Goal: Find specific fact: Find specific page/section

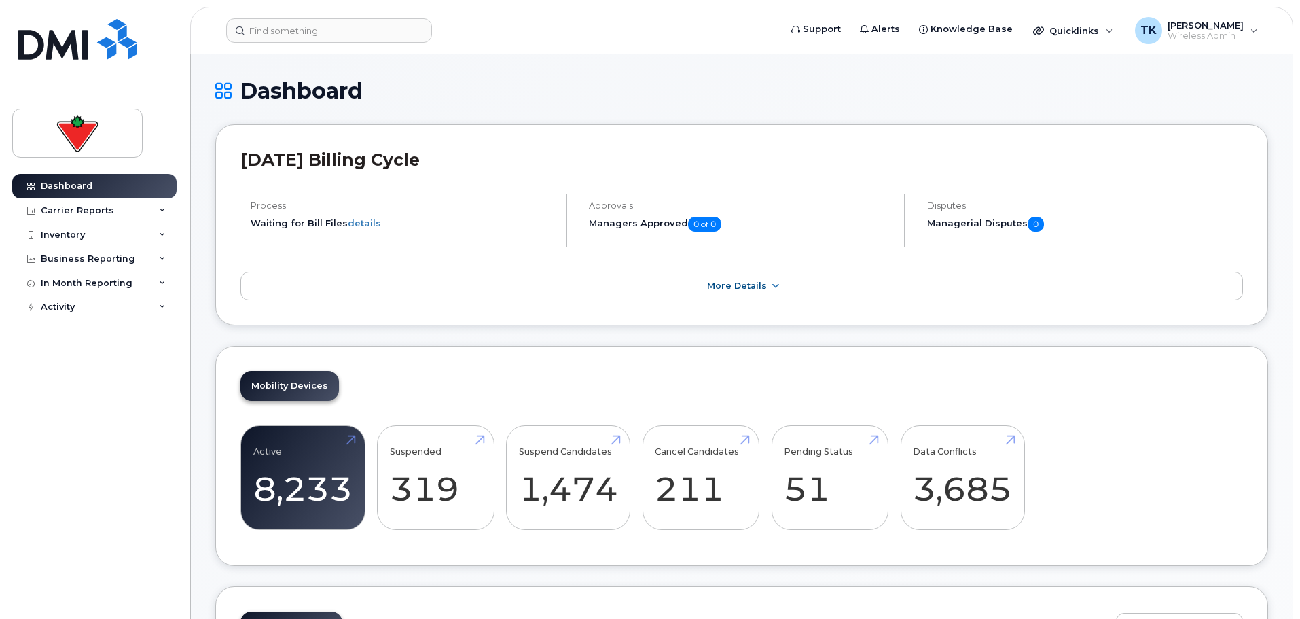
click at [314, 12] on header "Support Alerts Knowledge Base Quicklinks Suspend / Cancel Device Change SIM Car…" at bounding box center [741, 31] width 1103 height 48
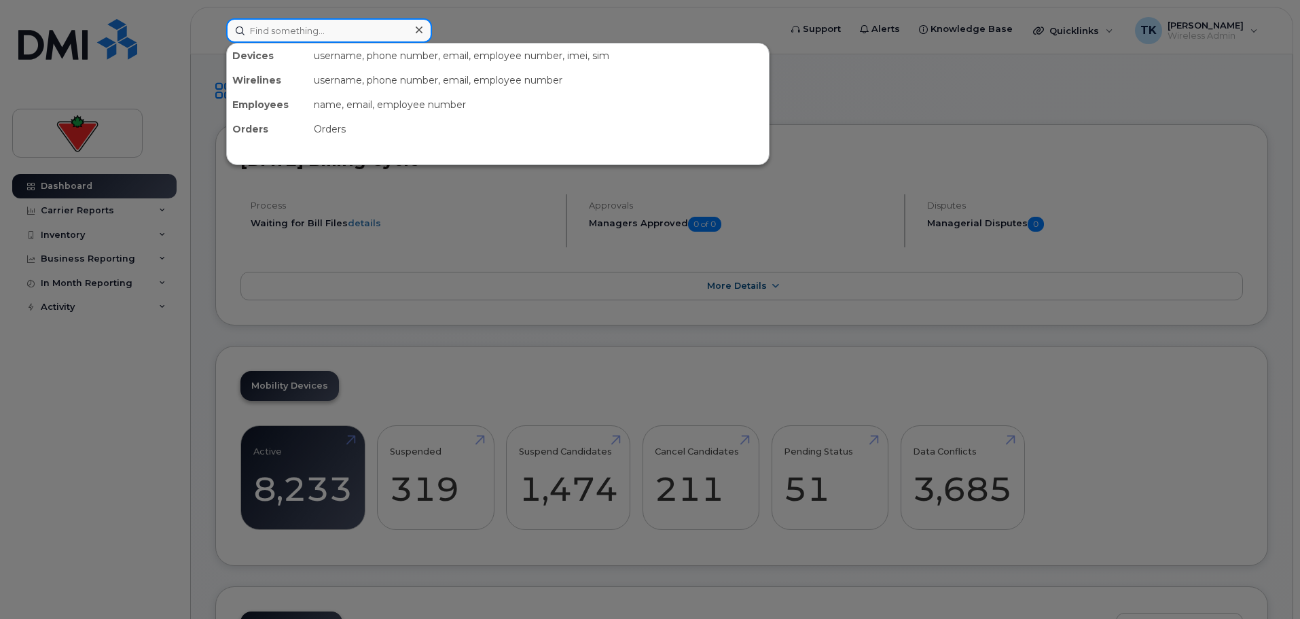
click at [304, 21] on input at bounding box center [329, 30] width 206 height 24
paste input "[PHONE_NUMBER]"
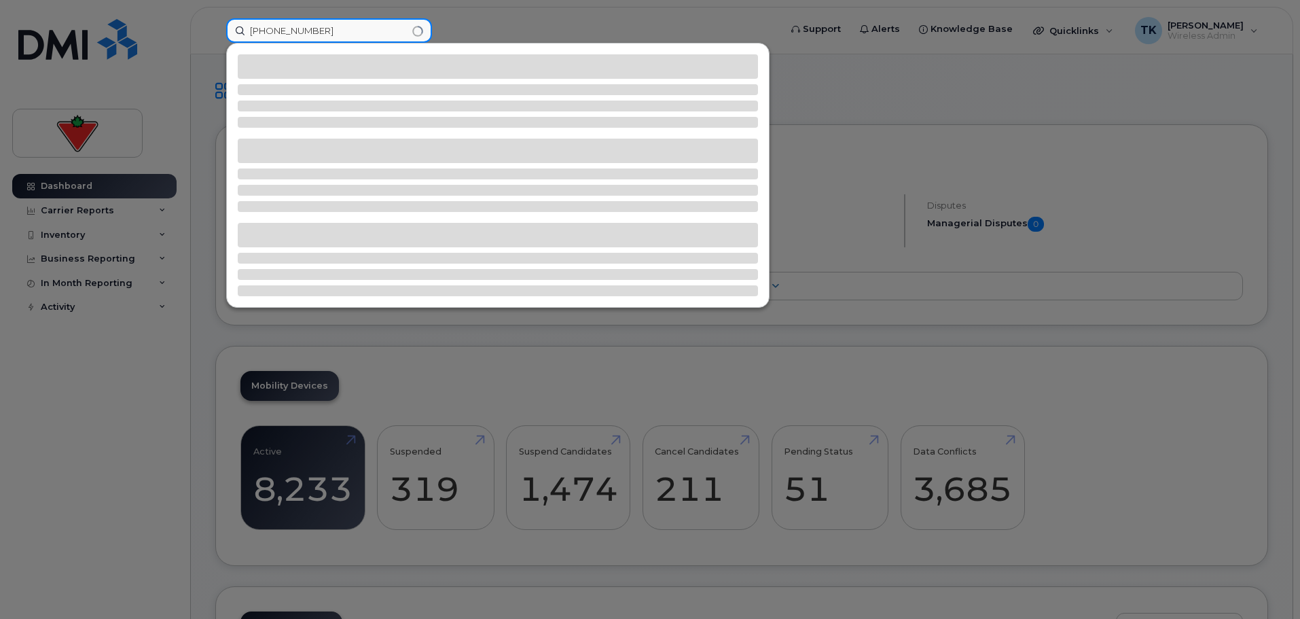
click at [249, 31] on input "[PHONE_NUMBER]" at bounding box center [329, 30] width 206 height 24
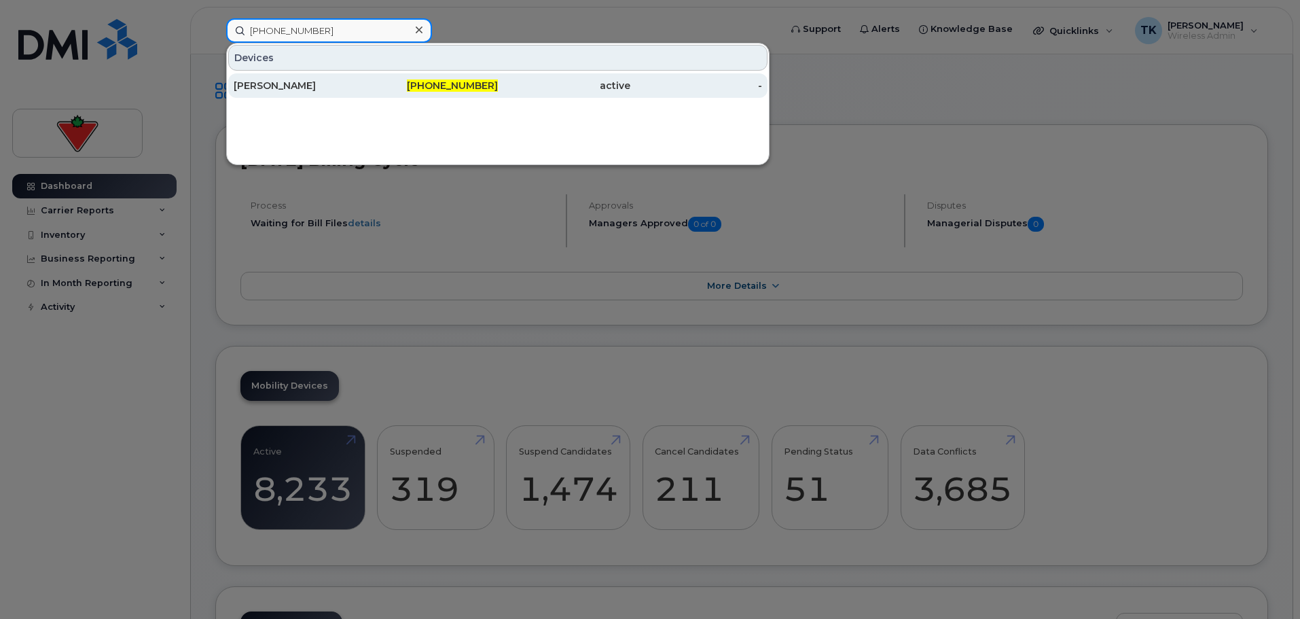
type input "[PHONE_NUMBER]"
click at [327, 83] on div "[PERSON_NAME]" at bounding box center [300, 86] width 132 height 14
